Goal: Task Accomplishment & Management: Manage account settings

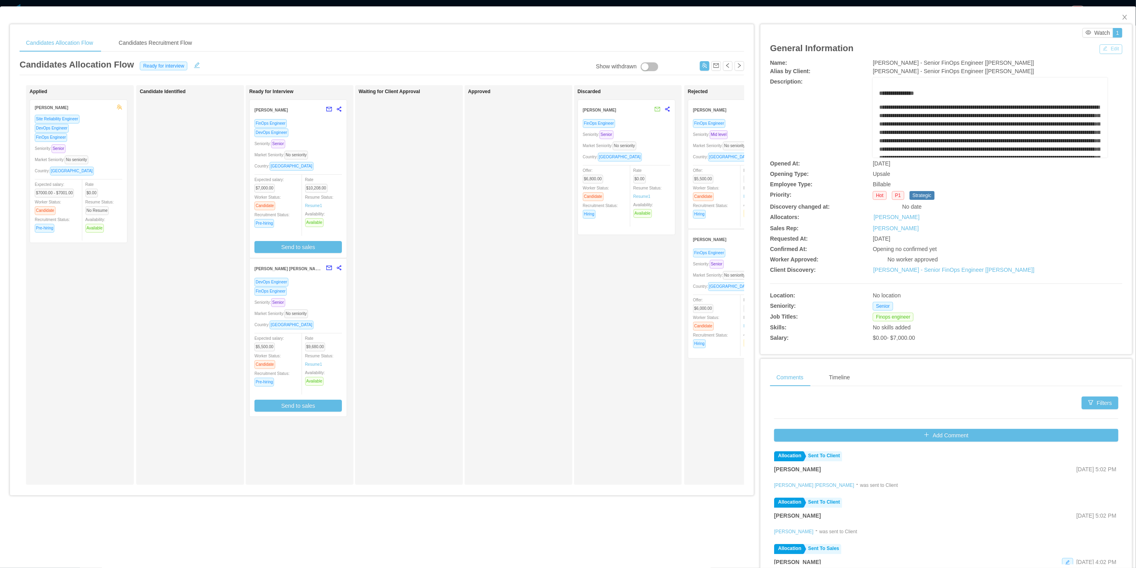
click at [1100, 47] on button "Edit" at bounding box center [1111, 49] width 23 height 10
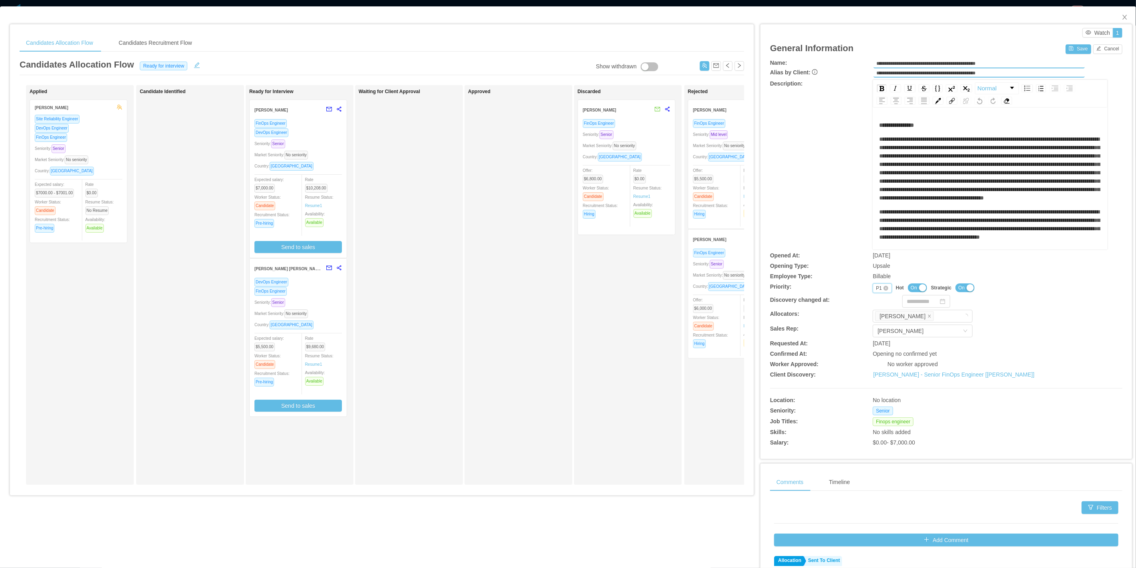
click at [876, 289] on div "P1" at bounding box center [879, 288] width 6 height 9
click at [873, 312] on li "P2" at bounding box center [877, 312] width 18 height 13
click at [1066, 52] on button "Save" at bounding box center [1078, 49] width 25 height 10
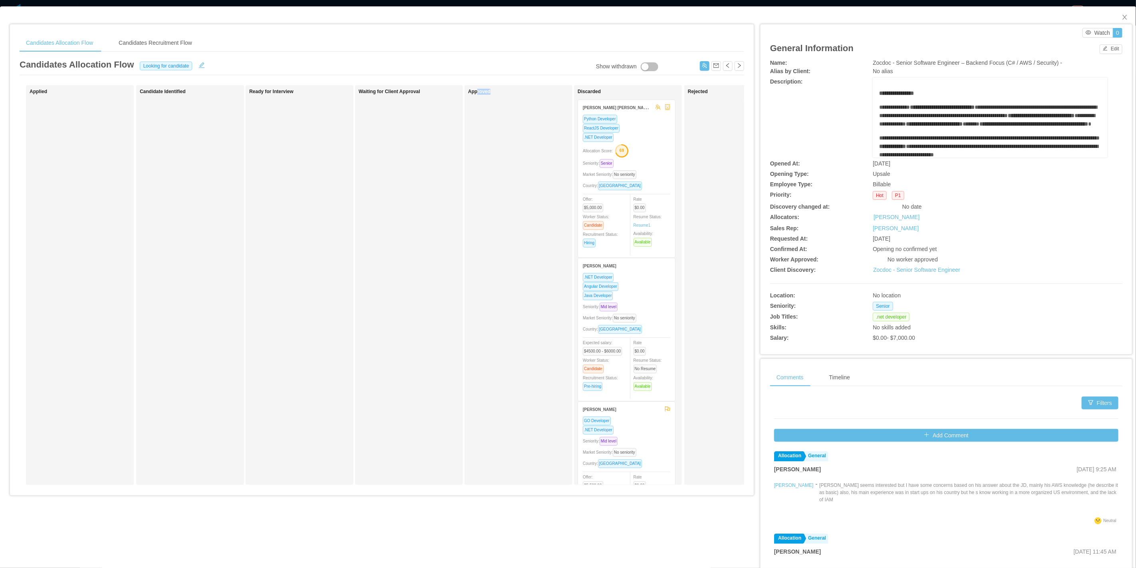
drag, startPoint x: 513, startPoint y: 501, endPoint x: 476, endPoint y: 493, distance: 37.1
click at [476, 493] on div "Candidates Allocation Flow Candidates Recruitment Flow Candidates Allocation Fl…" at bounding box center [382, 262] width 744 height 476
click at [880, 272] on link "Zocdoc - Senior Software Engineer" at bounding box center [917, 270] width 87 height 6
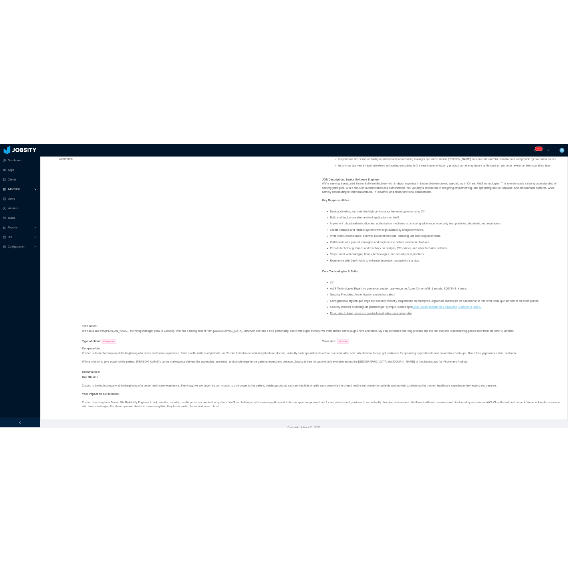
scroll to position [222, 0]
